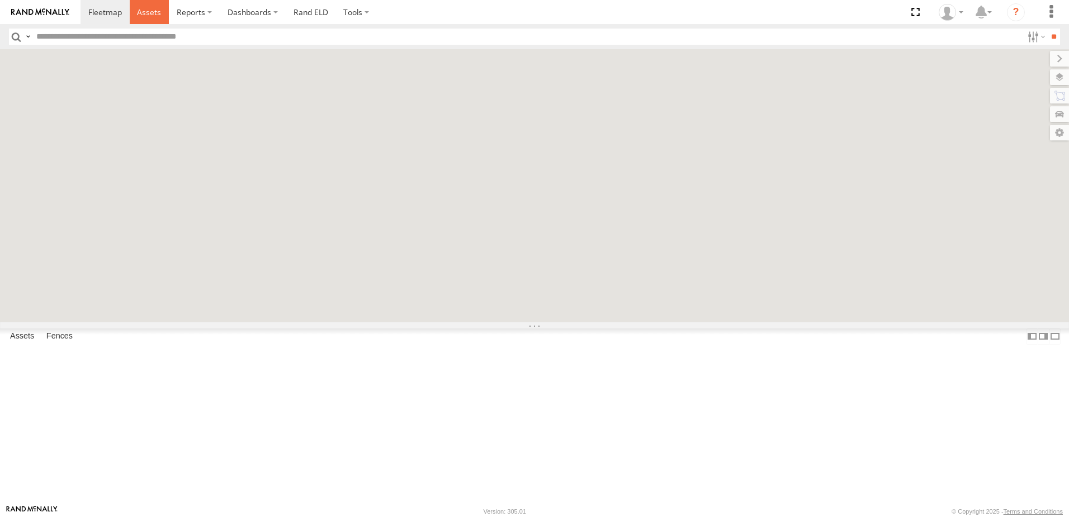
click at [152, 15] on span at bounding box center [149, 12] width 24 height 11
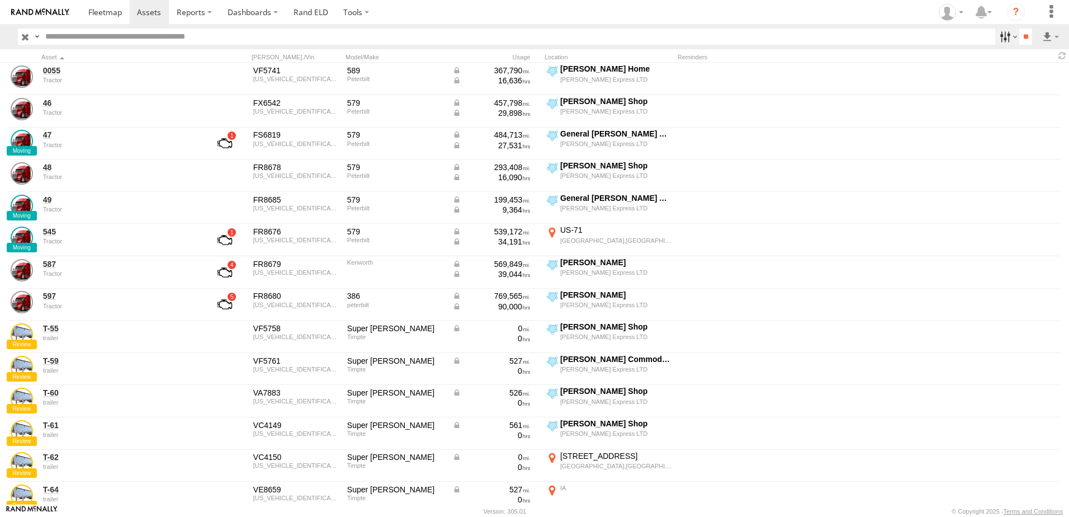
click at [999, 36] on label at bounding box center [1007, 37] width 24 height 16
click at [0, 0] on span "Tractor" at bounding box center [0, 0] width 0 height 0
click at [1019, 39] on input "**" at bounding box center [1025, 37] width 13 height 16
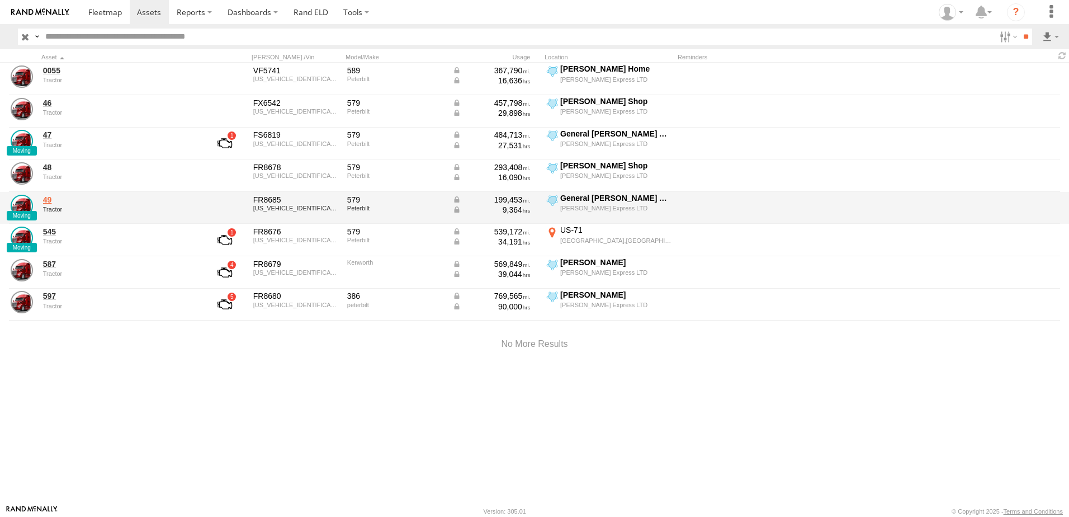
click at [48, 200] on link "49" at bounding box center [119, 200] width 153 height 10
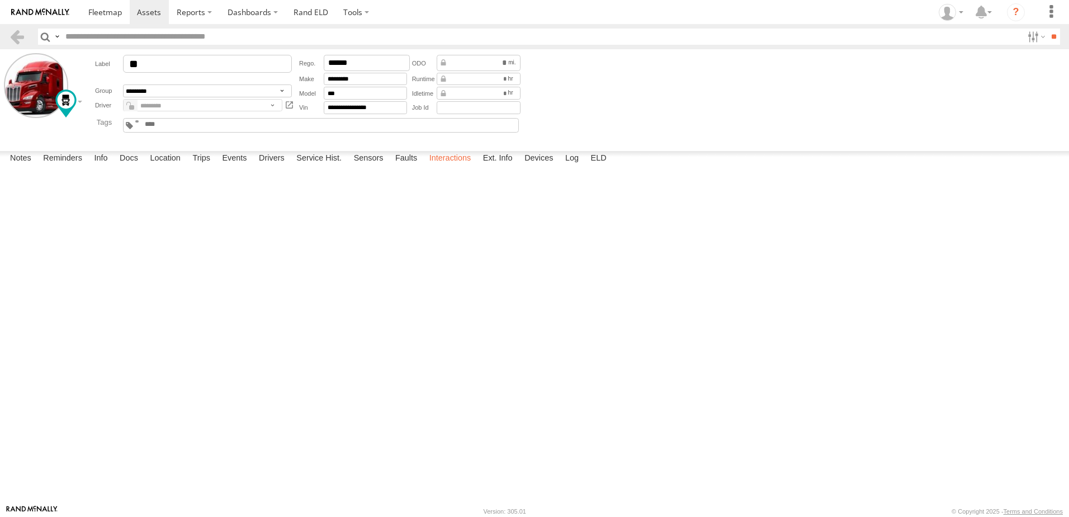
click at [446, 167] on label "Interactions" at bounding box center [450, 159] width 53 height 16
click at [13, 38] on link at bounding box center [17, 37] width 16 height 16
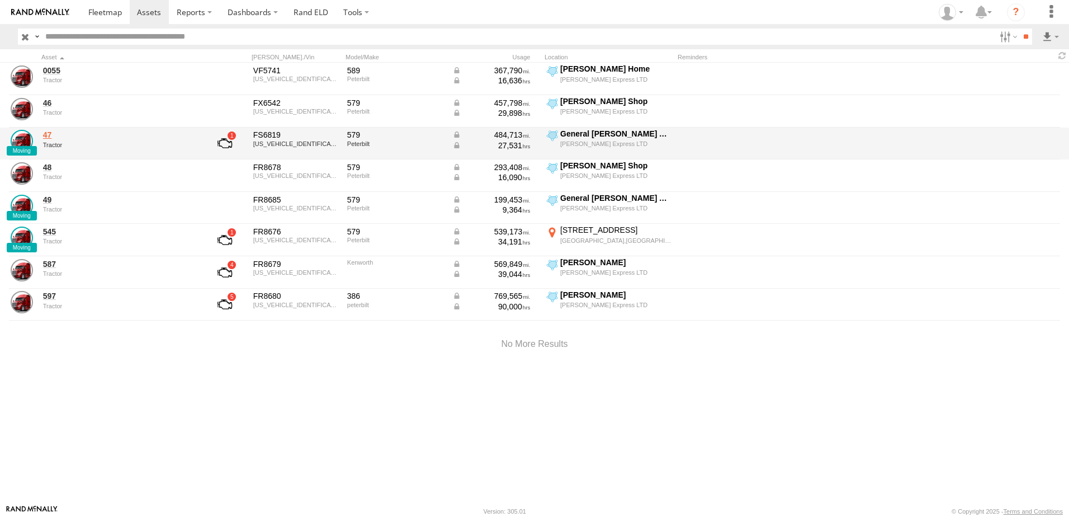
click at [48, 135] on link "47" at bounding box center [119, 135] width 153 height 10
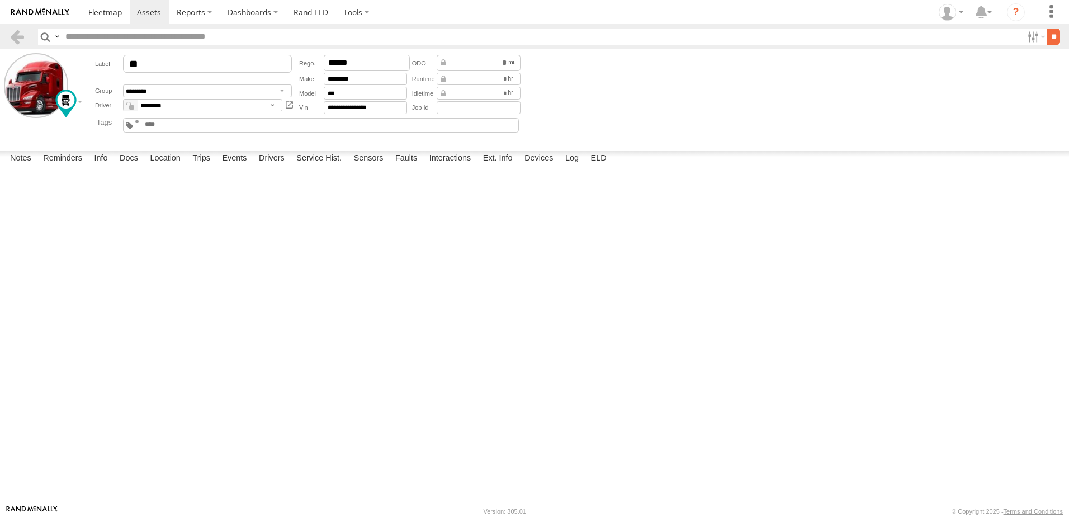
click at [1047, 32] on input "**" at bounding box center [1053, 37] width 13 height 16
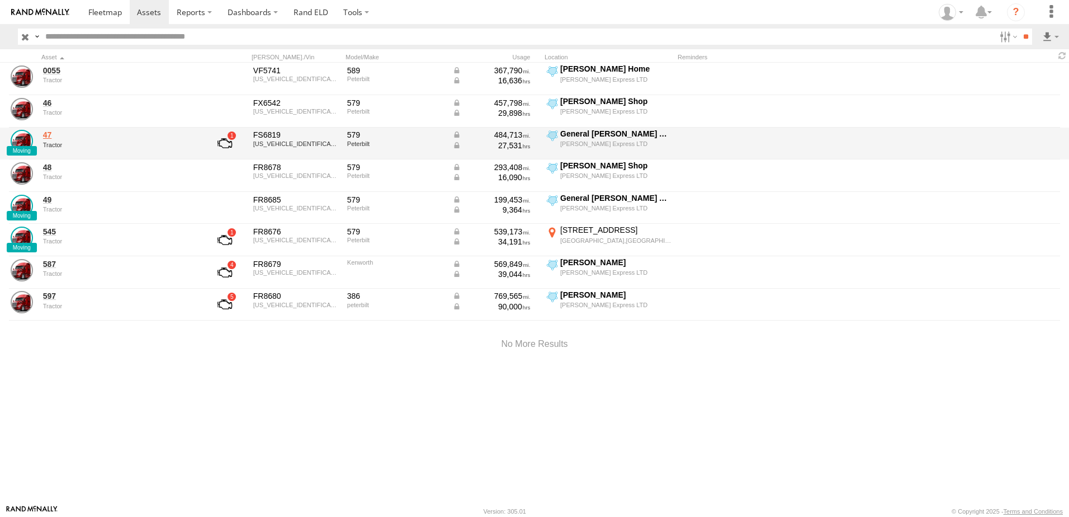
click at [43, 133] on link "47" at bounding box center [119, 135] width 153 height 10
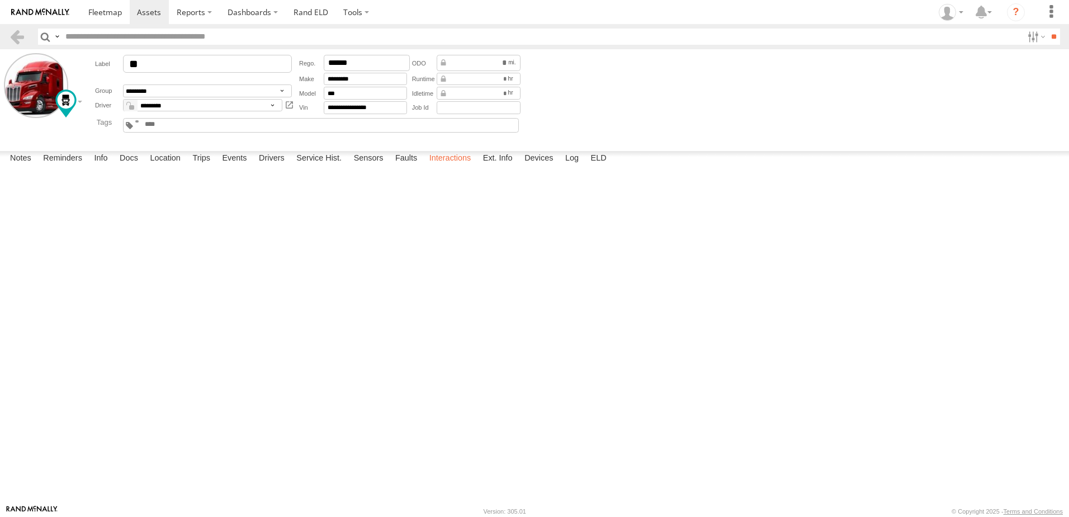
click at [447, 167] on label "Interactions" at bounding box center [450, 159] width 53 height 16
click at [18, 36] on link at bounding box center [17, 37] width 16 height 16
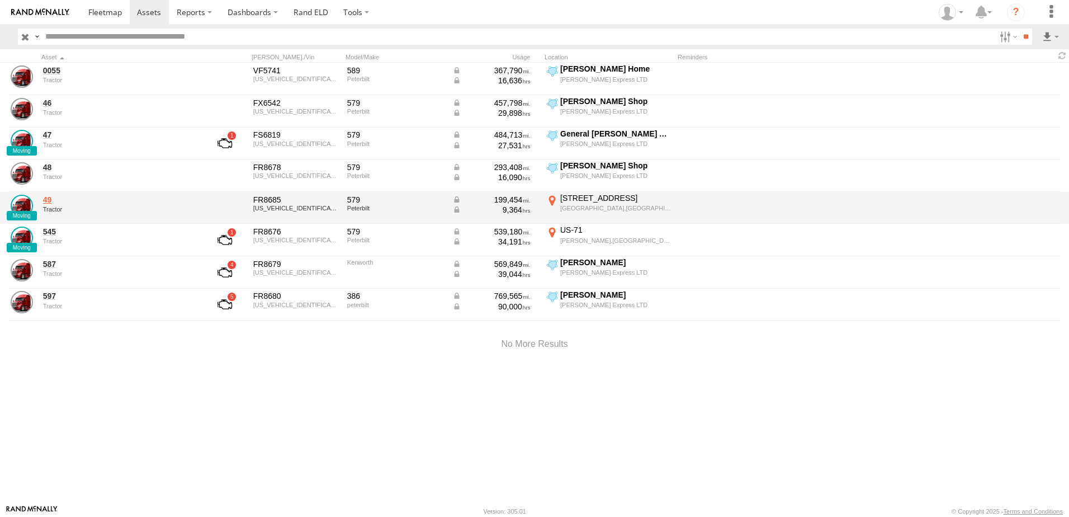
click at [55, 200] on link "49" at bounding box center [119, 200] width 153 height 10
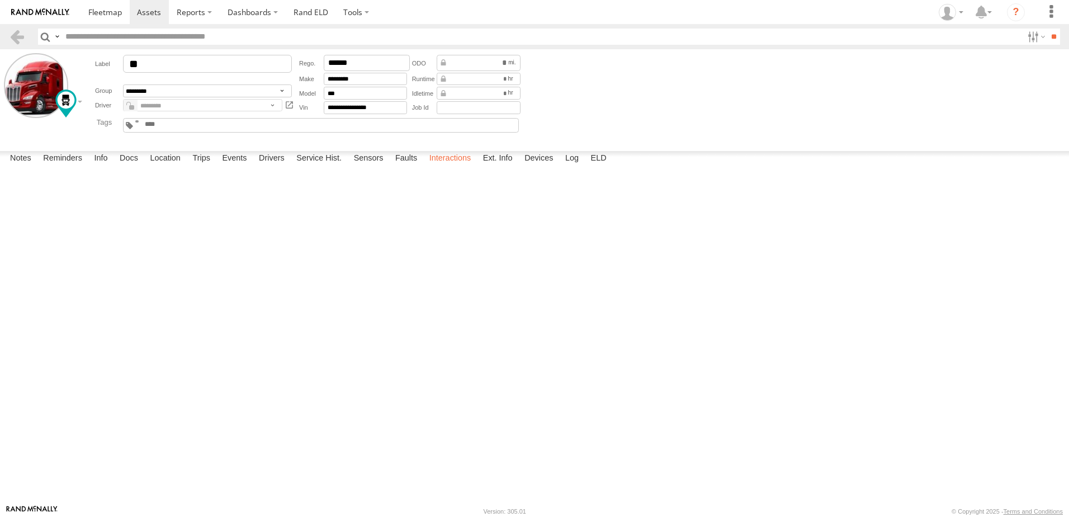
click at [456, 167] on label "Interactions" at bounding box center [450, 159] width 53 height 16
